Goal: Task Accomplishment & Management: Manage account settings

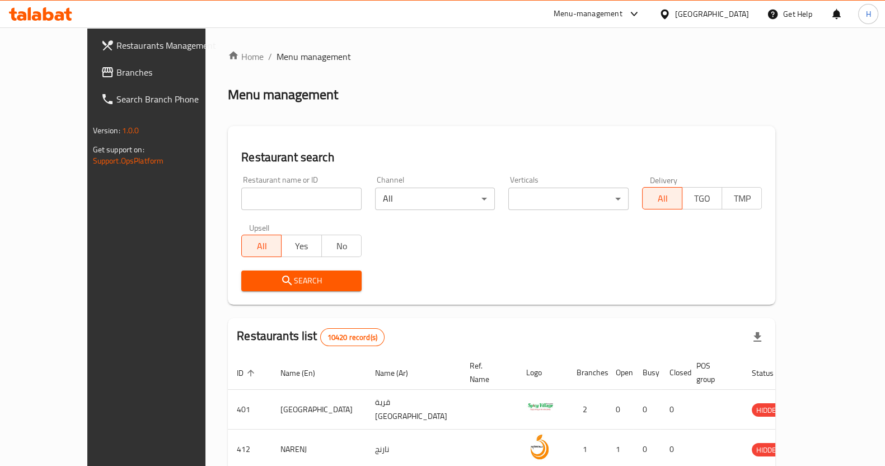
click at [234, 210] on div "Restaurant name or ID Restaurant name or ID" at bounding box center [301, 193] width 134 height 48
click at [241, 196] on input "search" at bounding box center [301, 198] width 120 height 22
type input "[PERSON_NAME]"
click at [284, 276] on span "Search" at bounding box center [301, 281] width 102 height 14
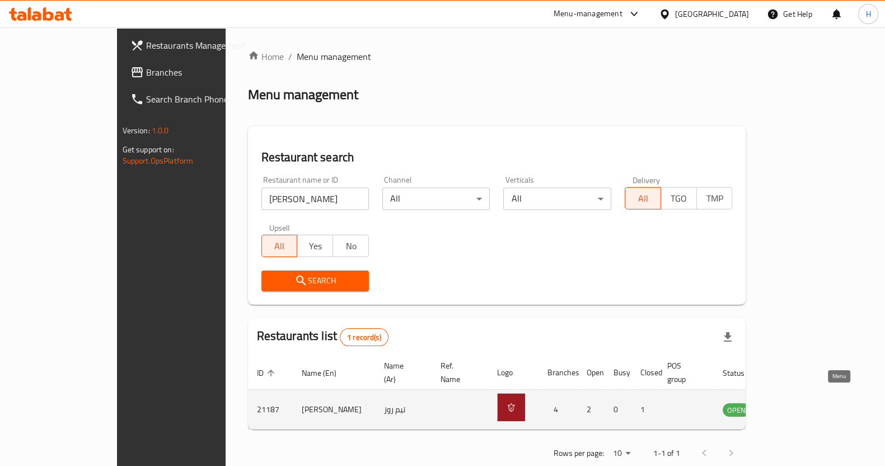
click at [795, 402] on icon "enhanced table" at bounding box center [787, 408] width 13 height 13
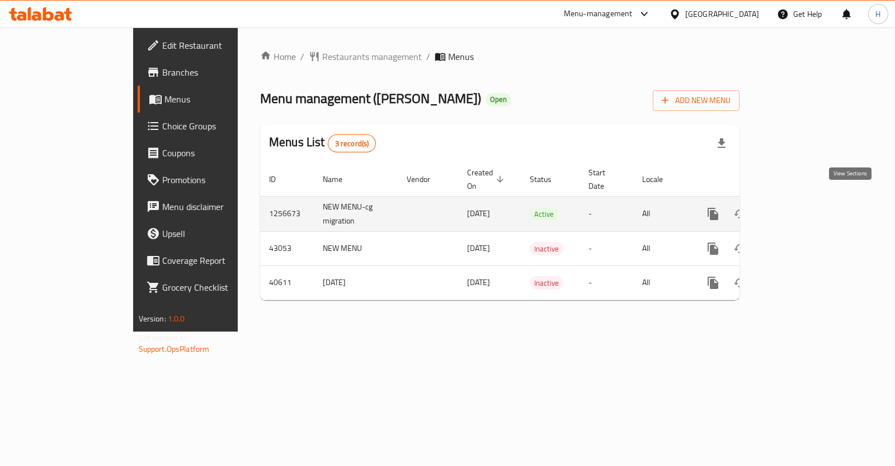
click at [801, 207] on icon "enhanced table" at bounding box center [793, 213] width 13 height 13
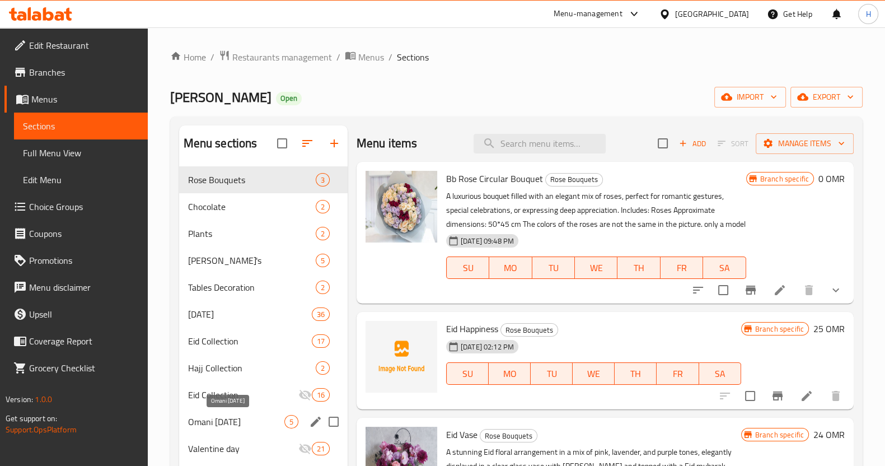
click at [234, 416] on span "Omani [DATE]" at bounding box center [236, 421] width 96 height 13
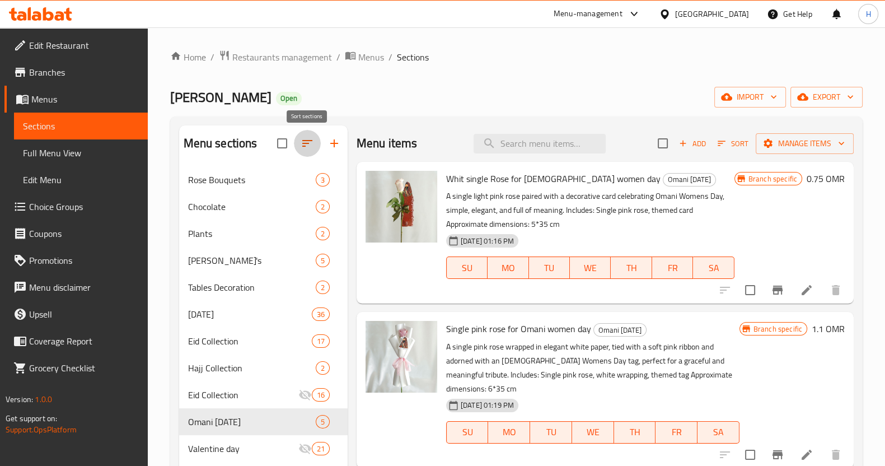
click at [311, 141] on icon "button" at bounding box center [306, 143] width 13 height 13
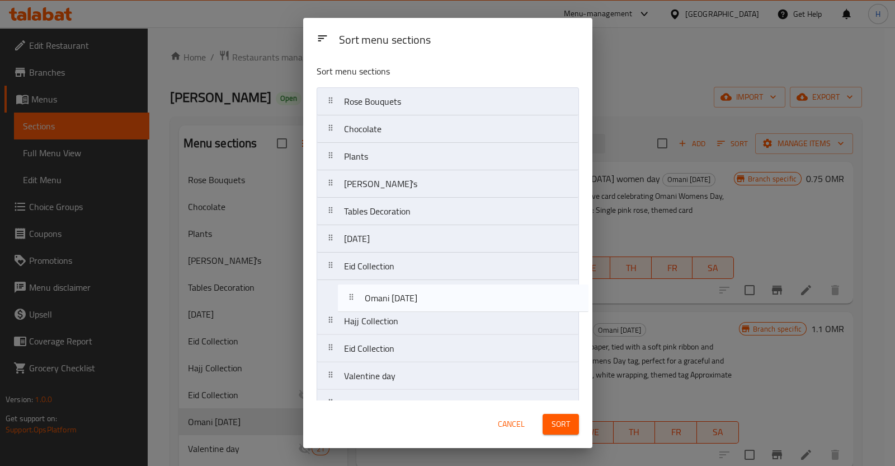
scroll to position [4, 0]
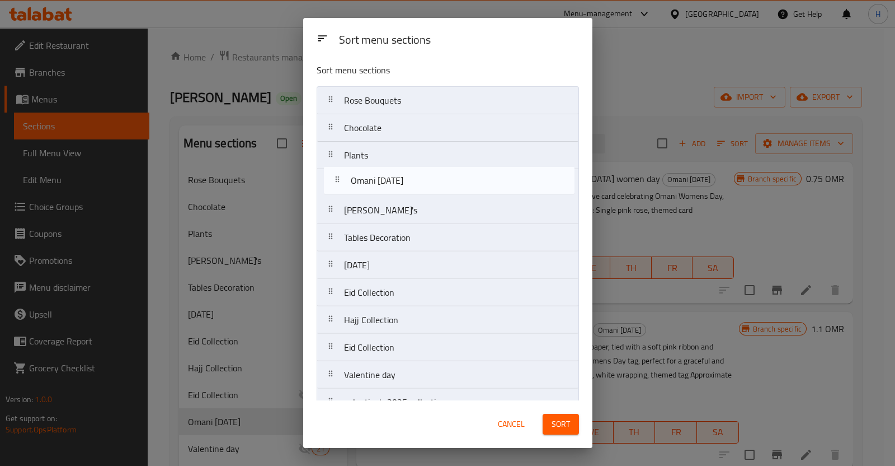
drag, startPoint x: 340, startPoint y: 356, endPoint x: 350, endPoint y: 180, distance: 176.0
click at [350, 180] on nav "Rose Bouquets Chocolate Plants Addon's Tables Decoration [DATE] Eid Collection …" at bounding box center [448, 251] width 262 height 330
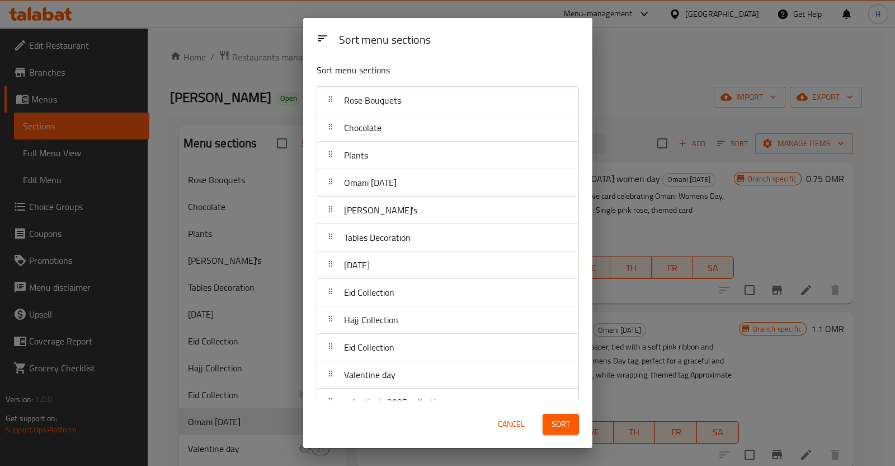
drag, startPoint x: 350, startPoint y: 180, endPoint x: 341, endPoint y: 124, distance: 57.1
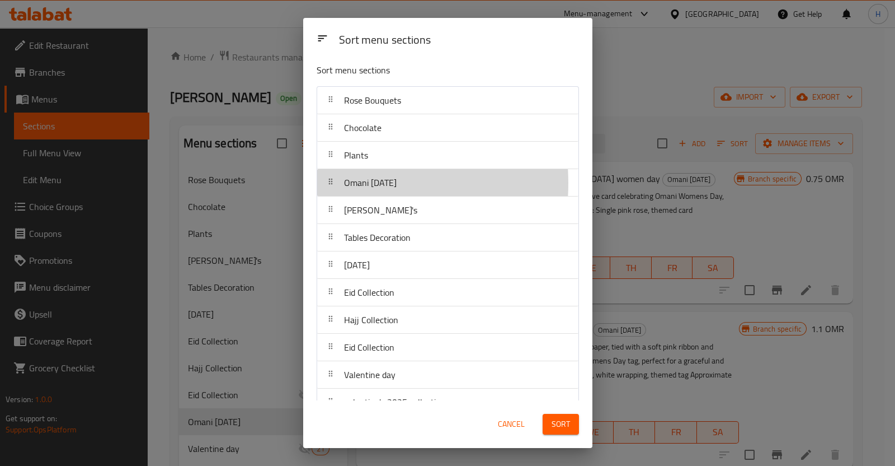
drag, startPoint x: 341, startPoint y: 124, endPoint x: 336, endPoint y: 183, distance: 59.5
click at [336, 183] on div at bounding box center [331, 182] width 18 height 22
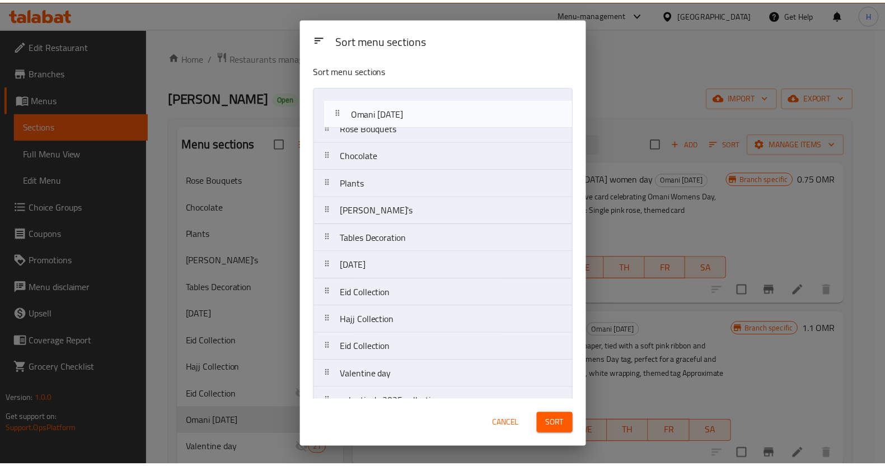
scroll to position [0, 0]
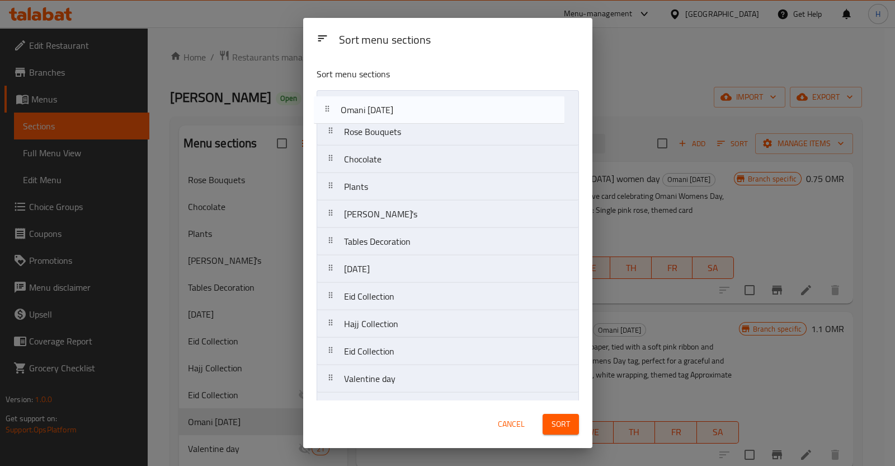
drag, startPoint x: 382, startPoint y: 185, endPoint x: 380, endPoint y: 110, distance: 75.0
click at [380, 110] on nav "Rose Bouquets Chocolate Plants Omani [DATE] Addon's Tables Decoration [DATE] Ei…" at bounding box center [448, 255] width 262 height 330
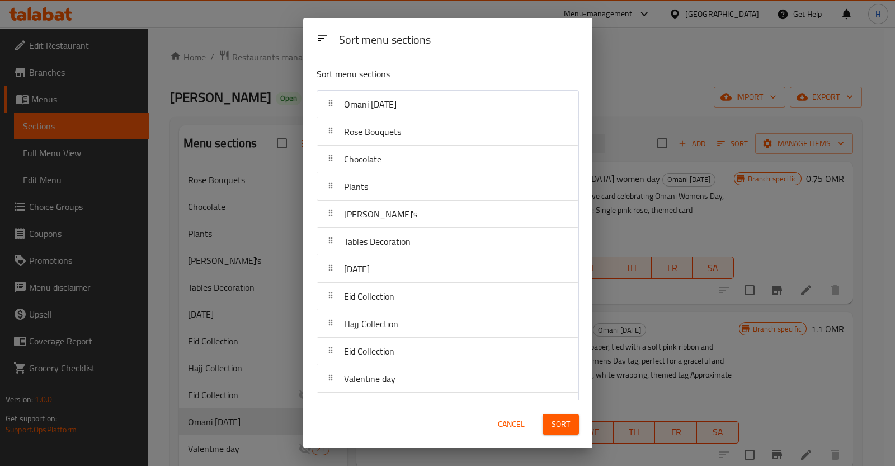
click at [559, 424] on span "Sort" at bounding box center [561, 424] width 18 height 14
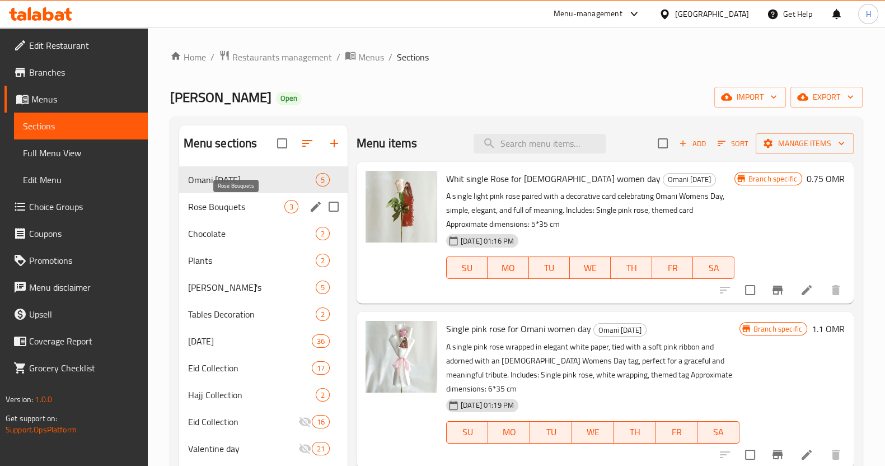
click at [255, 203] on span "Rose Bouquets" at bounding box center [236, 206] width 96 height 13
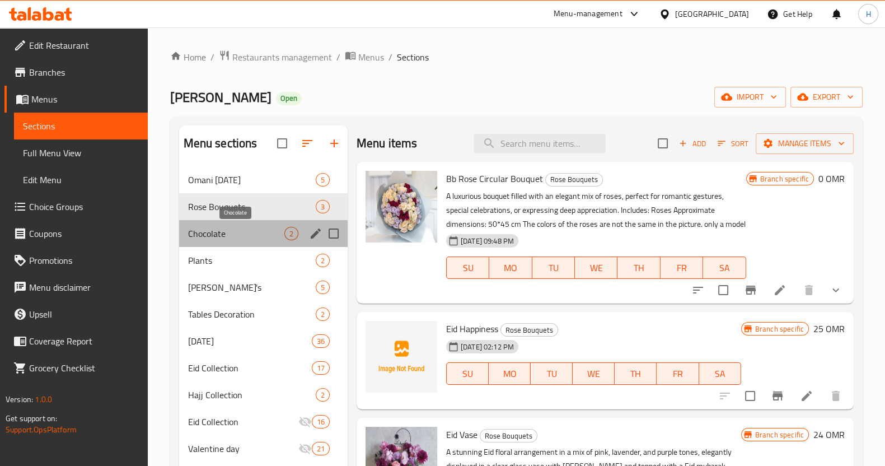
click at [231, 232] on span "Chocolate" at bounding box center [236, 233] width 96 height 13
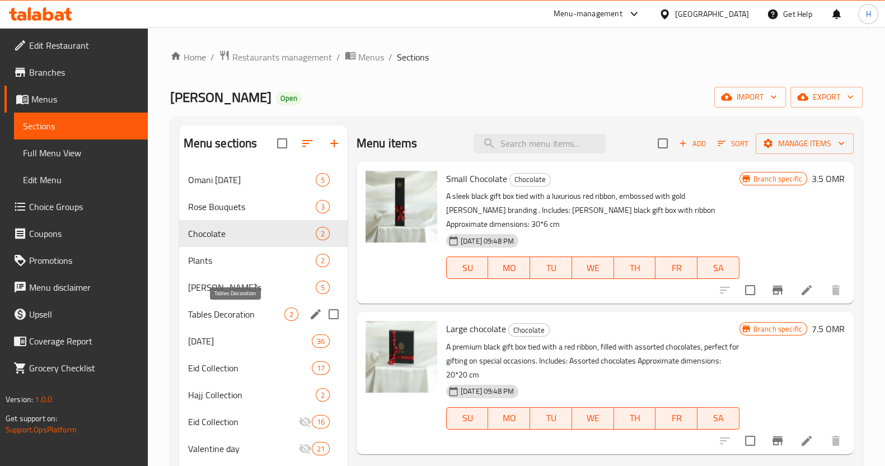
click at [240, 317] on span "Tables Decoration" at bounding box center [236, 313] width 96 height 13
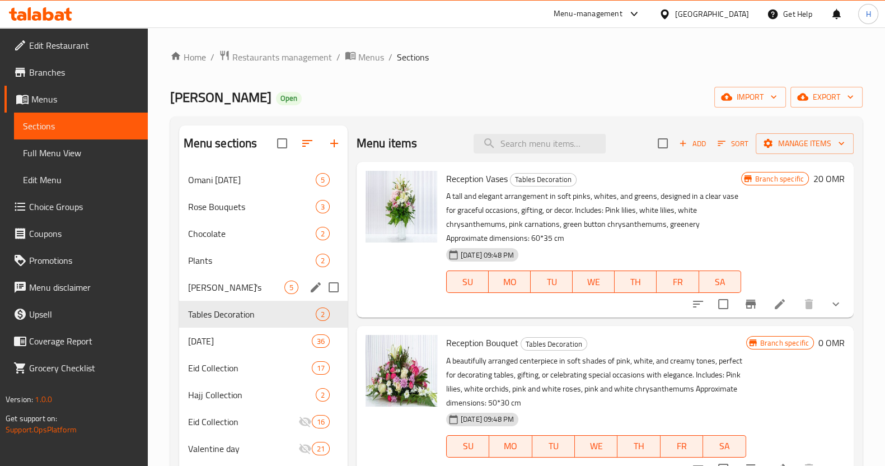
click at [230, 275] on div "[PERSON_NAME]'s 5" at bounding box center [263, 287] width 168 height 27
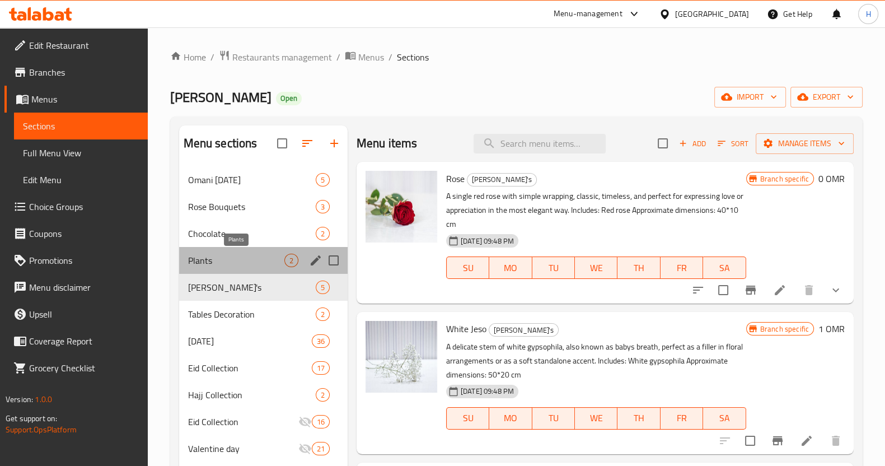
click at [238, 257] on span "Plants" at bounding box center [236, 259] width 96 height 13
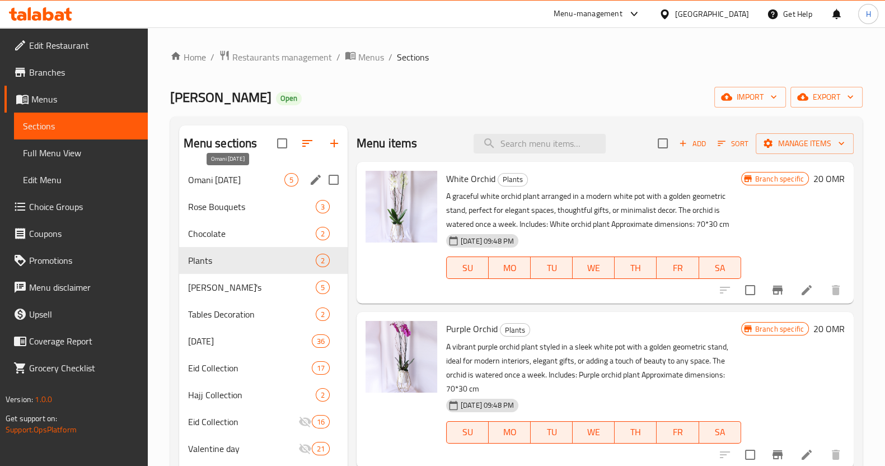
click at [242, 182] on span "Omani [DATE]" at bounding box center [236, 179] width 96 height 13
